Goal: Information Seeking & Learning: Learn about a topic

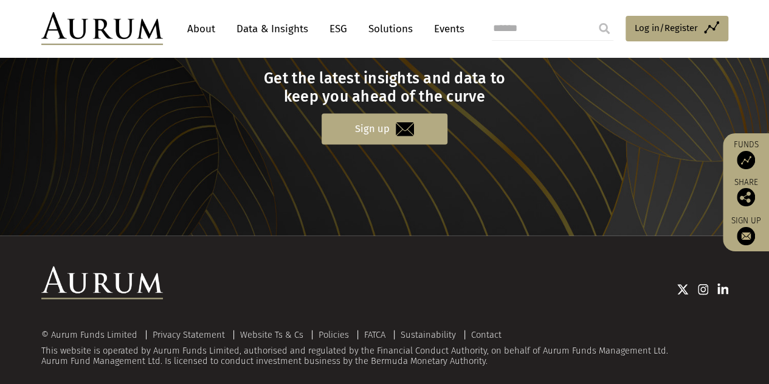
scroll to position [1298, 0]
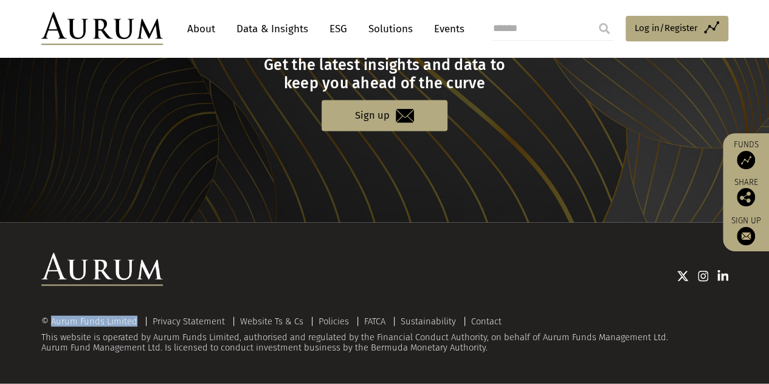
drag, startPoint x: 51, startPoint y: 323, endPoint x: 136, endPoint y: 322, distance: 85.1
click at [136, 322] on div "© Aurum Funds Limited" at bounding box center [92, 321] width 102 height 9
copy div "Aurum Funds Limited"
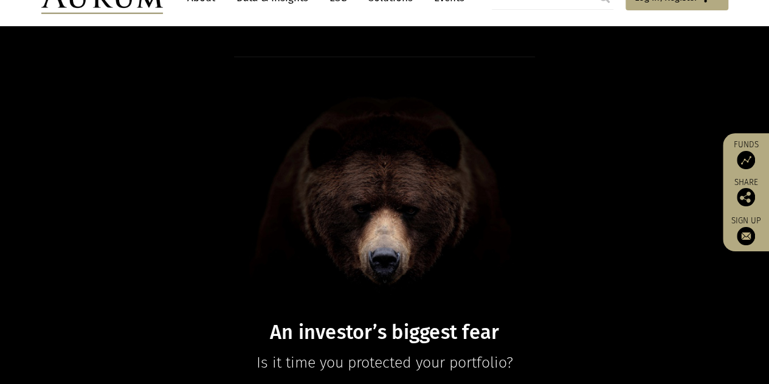
scroll to position [0, 0]
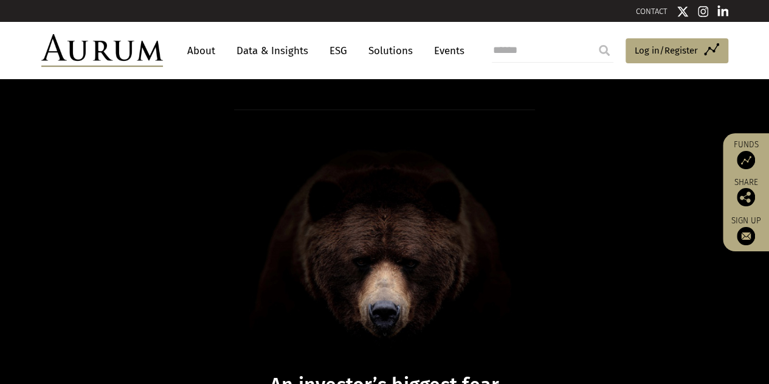
click at [194, 54] on link "About" at bounding box center [201, 51] width 40 height 22
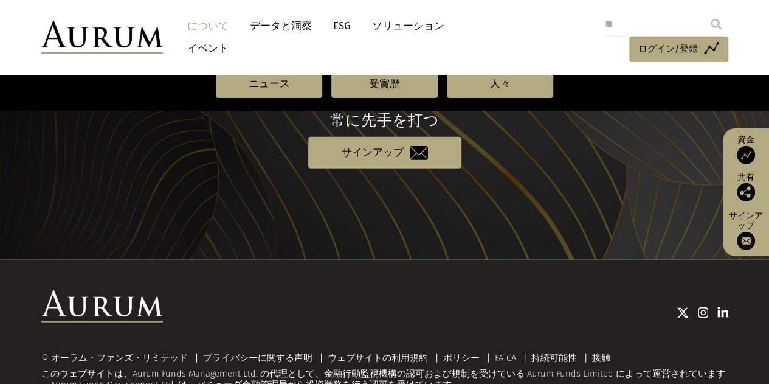
scroll to position [1433, 0]
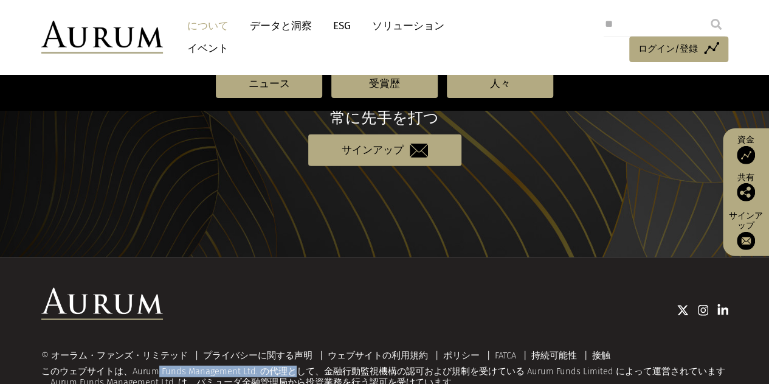
drag, startPoint x: 130, startPoint y: 337, endPoint x: 255, endPoint y: 337, distance: 125.3
click at [255, 365] on font "このウェブサイトは、Aurum Funds Management Ltd. の代理として、金融行動監視機構の認可および規制を受けている Aurum Funds…" at bounding box center [383, 370] width 684 height 11
copy font "Aurum Funds Management Ltd."
click at [130, 356] on div "© オーラム・ファンズ・リミテッド プライバシーに関する声明 ウェブサイトの利用規約 ポリシー FATCA 持続可能性 接触 このウェブサイトは、Aurum …" at bounding box center [384, 337] width 769 height 161
